Goal: Task Accomplishment & Management: Manage account settings

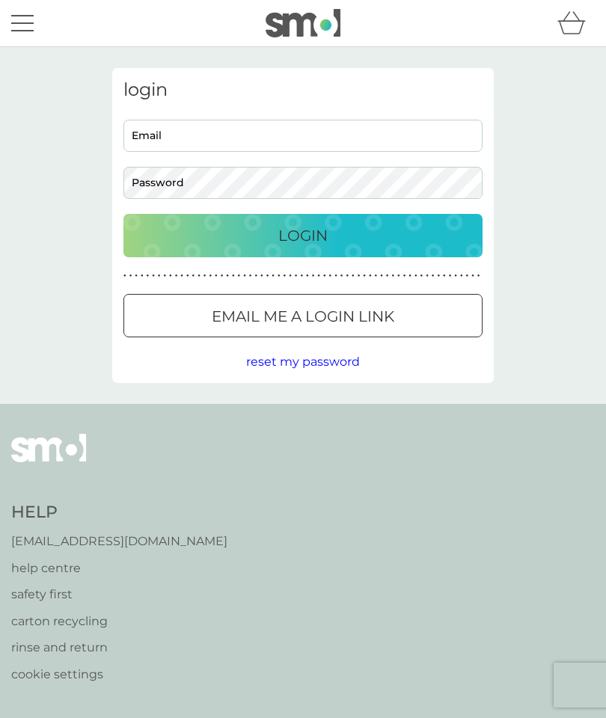
click at [242, 128] on input "Email" at bounding box center [302, 136] width 359 height 32
type input "[PERSON_NAME][EMAIL_ADDRESS][DOMAIN_NAME]"
click at [303, 227] on p "Login" at bounding box center [302, 236] width 49 height 24
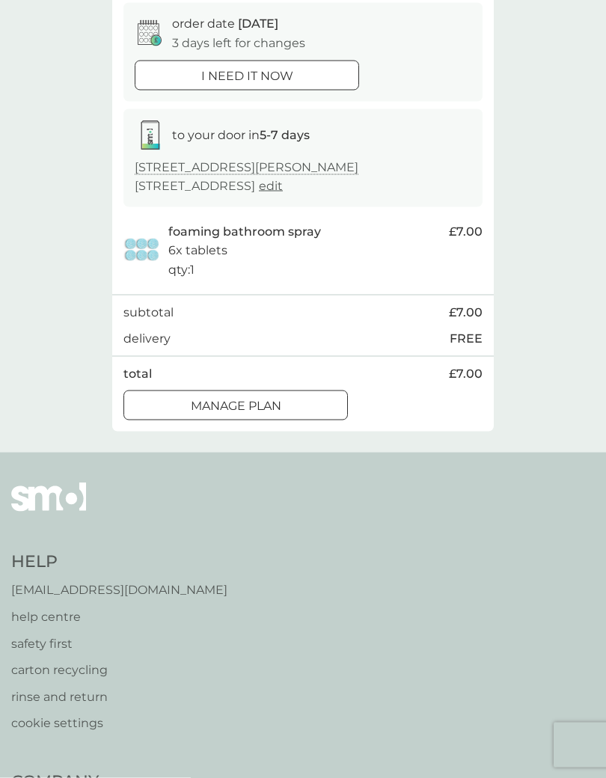
scroll to position [147, 0]
click at [240, 398] on div at bounding box center [236, 406] width 54 height 16
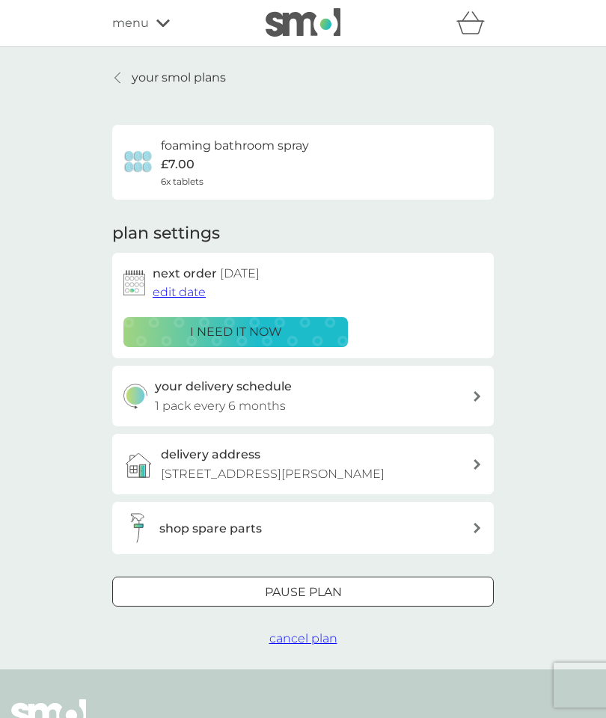
click at [293, 601] on div at bounding box center [303, 593] width 54 height 16
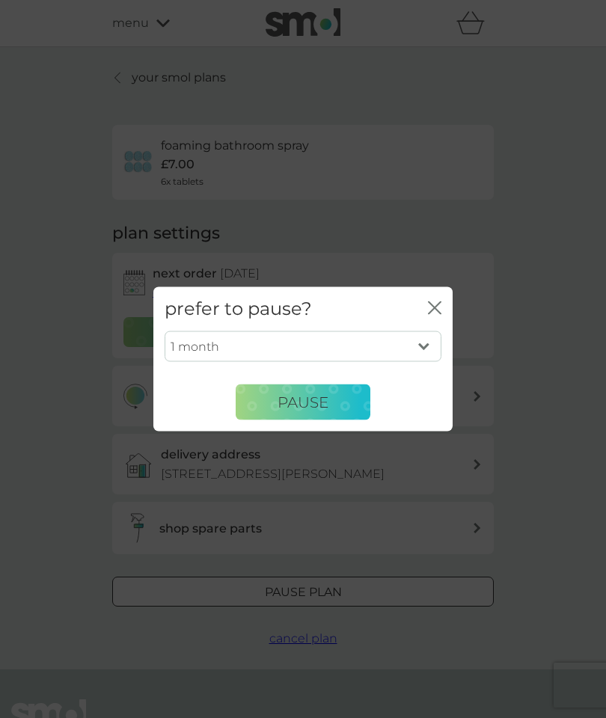
click at [432, 347] on select "1 month 2 months 3 months 4 months 5 months 6 months" at bounding box center [303, 346] width 277 height 31
select select "2"
click at [322, 409] on span "Pause" at bounding box center [303, 402] width 51 height 18
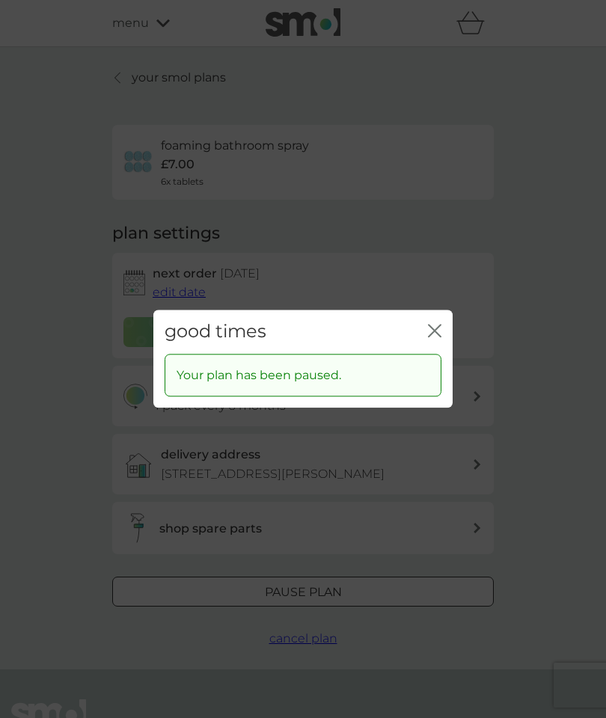
click at [437, 331] on icon "close" at bounding box center [434, 330] width 13 height 13
